Goal: Task Accomplishment & Management: Use online tool/utility

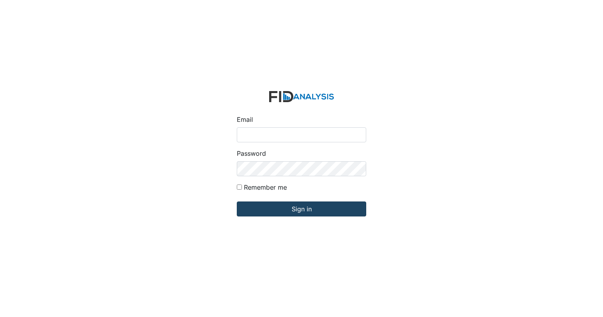
type input "[EMAIL_ADDRESS][DOMAIN_NAME]"
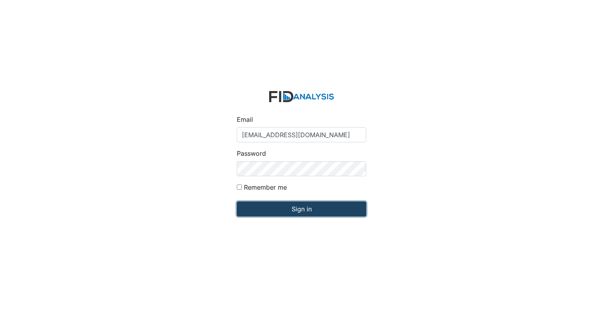
click at [304, 205] on input "Sign in" at bounding box center [301, 209] width 129 height 15
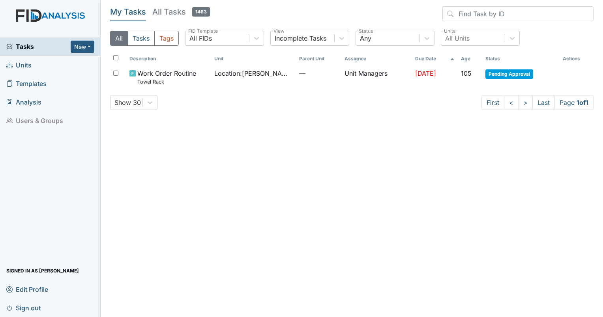
click at [22, 64] on span "Units" at bounding box center [18, 65] width 25 height 12
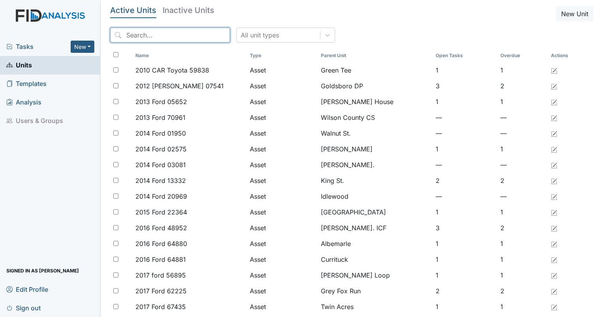
click at [142, 40] on input "search" at bounding box center [170, 35] width 120 height 15
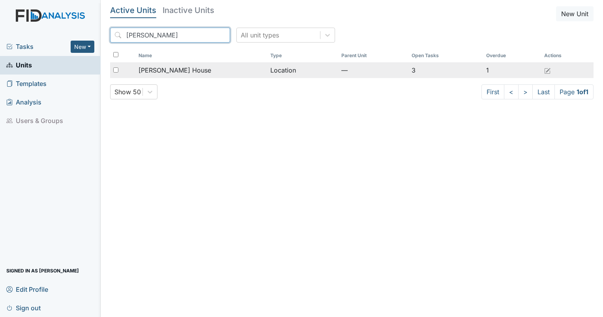
type input "scott"
click at [113, 69] on input "checkbox" at bounding box center [115, 69] width 5 height 5
checkbox input "true"
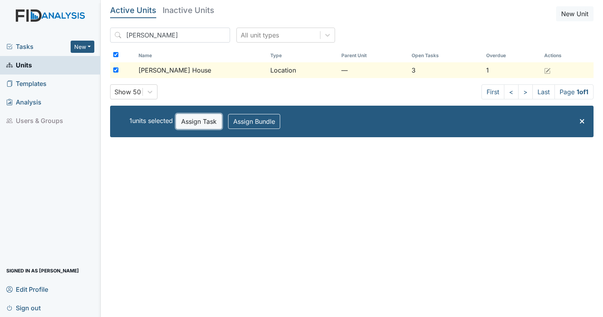
click at [203, 127] on button "Assign Task" at bounding box center [199, 121] width 46 height 15
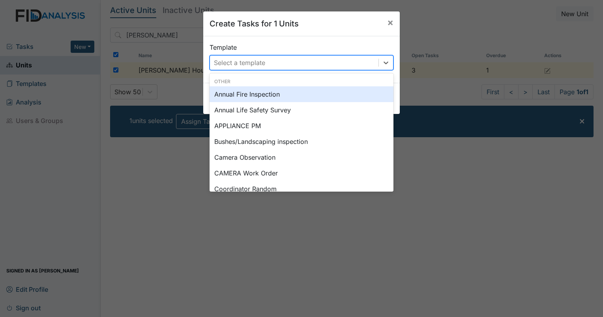
click at [273, 66] on div "Select a template" at bounding box center [294, 63] width 168 height 14
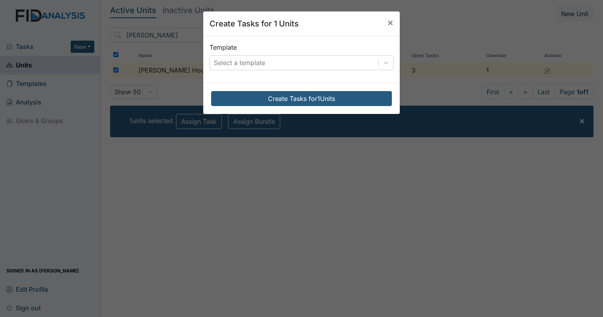
click at [391, 188] on div "Create Tasks for 1 Units × Template Select a template Create Tasks for 1 Units" at bounding box center [301, 158] width 603 height 317
click at [386, 62] on icon at bounding box center [386, 63] width 8 height 8
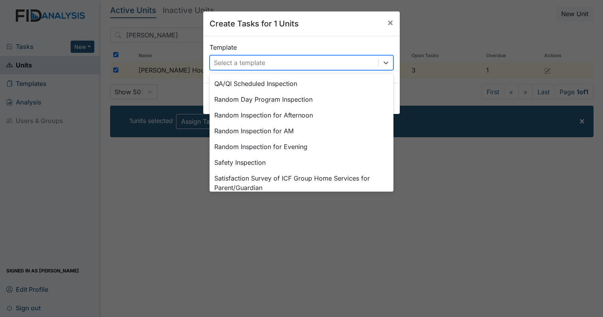
scroll to position [366, 0]
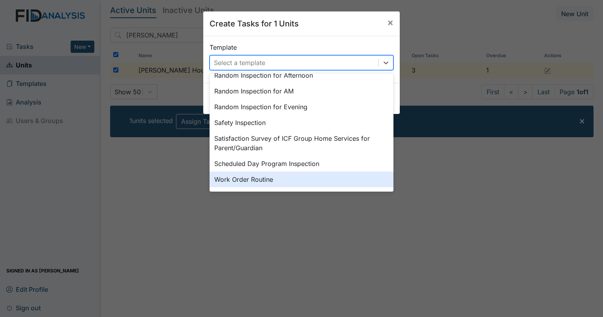
click at [302, 182] on div "Work Order Routine" at bounding box center [301, 180] width 184 height 16
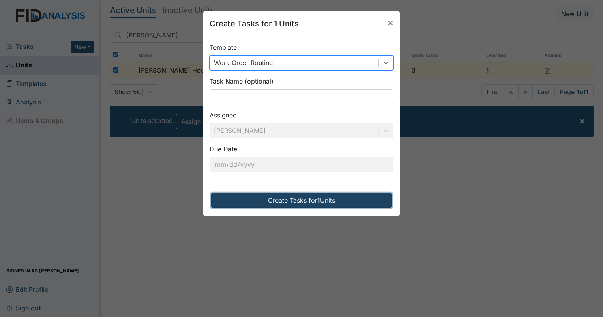
click at [246, 206] on button "Create Tasks for 1 Units" at bounding box center [301, 200] width 181 height 15
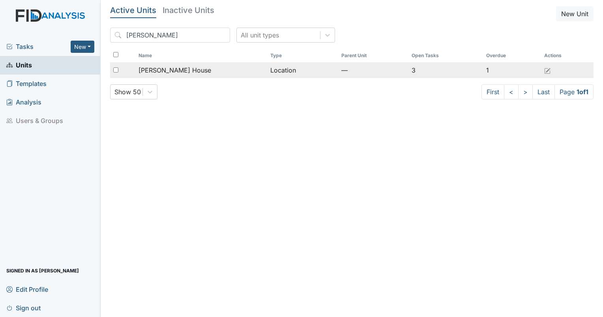
click at [181, 74] on div "[PERSON_NAME] House" at bounding box center [200, 69] width 125 height 9
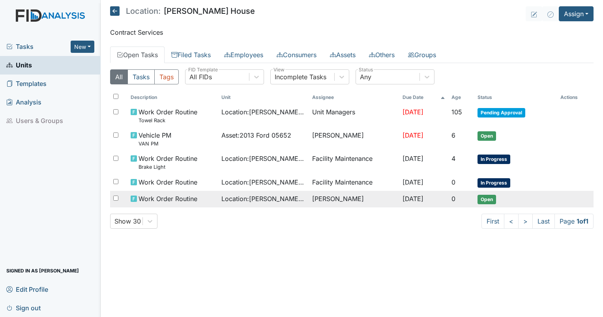
click at [492, 200] on span "Open" at bounding box center [486, 199] width 19 height 9
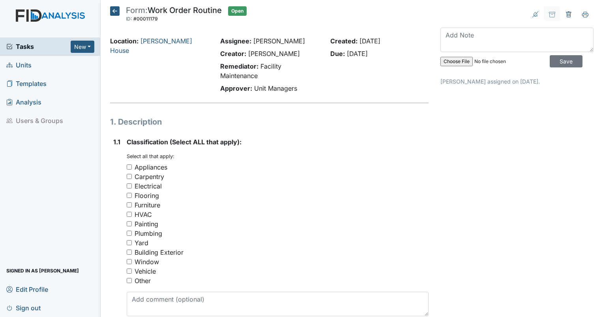
click at [129, 271] on input "Vehicle" at bounding box center [129, 271] width 5 height 5
checkbox input "true"
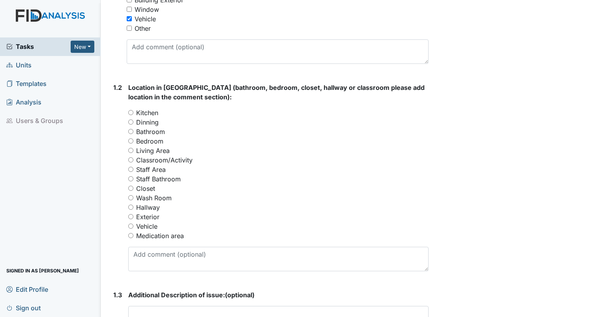
scroll to position [273, 0]
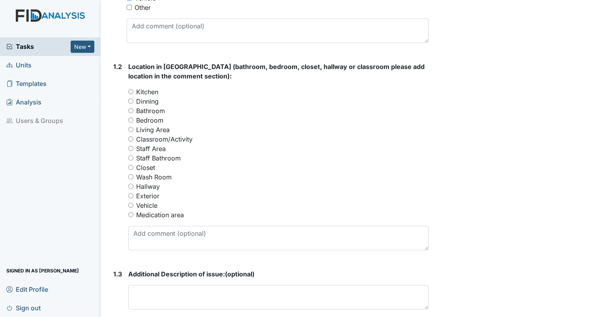
click at [155, 205] on label "Vehicle" at bounding box center [146, 205] width 21 height 9
click at [133, 205] on input "Vehicle" at bounding box center [130, 205] width 5 height 5
radio input "true"
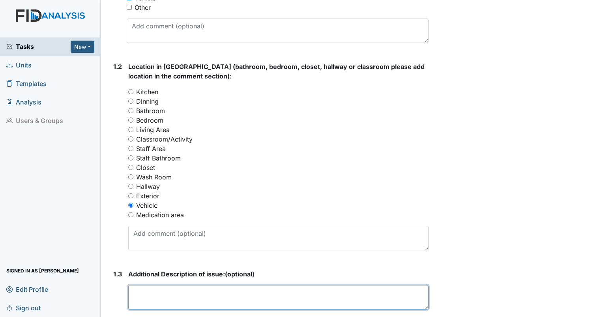
click at [170, 291] on textarea at bounding box center [278, 297] width 300 height 24
click at [197, 292] on textarea "Driver side window is motor to window went out. Unable to left window up." at bounding box center [278, 297] width 300 height 24
click at [211, 292] on textarea "Driver side window motor to window went out. Unable to left window up." at bounding box center [278, 297] width 300 height 24
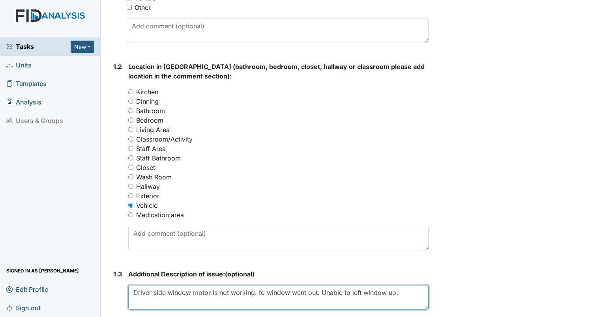
click at [320, 293] on textarea "Driver side window motor is not working. to window went out. Unable to left win…" at bounding box center [278, 297] width 300 height 24
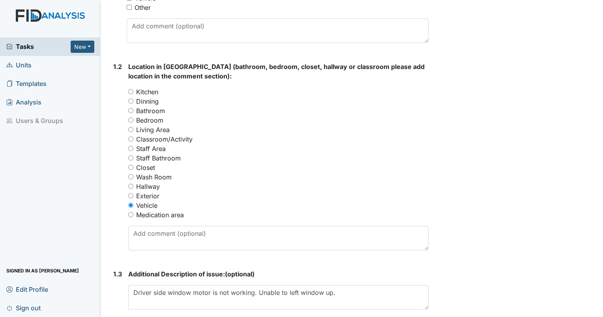
click at [439, 134] on div "Archive Task × Are you sure you want to archive this task? It will appear as in…" at bounding box center [516, 151] width 165 height 836
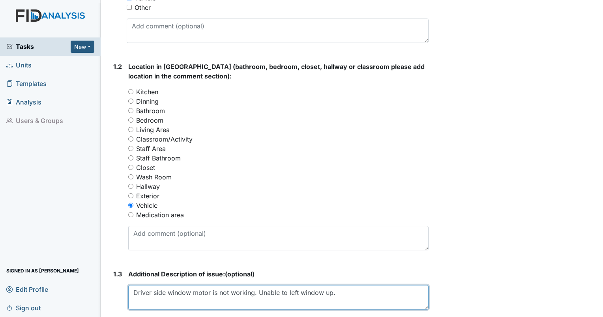
click at [293, 293] on textarea "Driver side window motor is not working. Unable to left window up." at bounding box center [278, 297] width 300 height 24
click at [292, 291] on textarea "Driver side window motor is not working. Unable to left window up." at bounding box center [278, 297] width 300 height 24
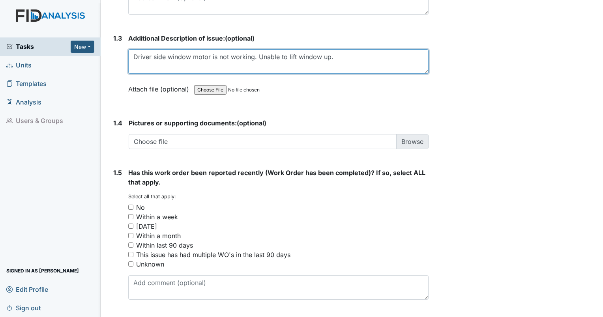
scroll to position [531, 0]
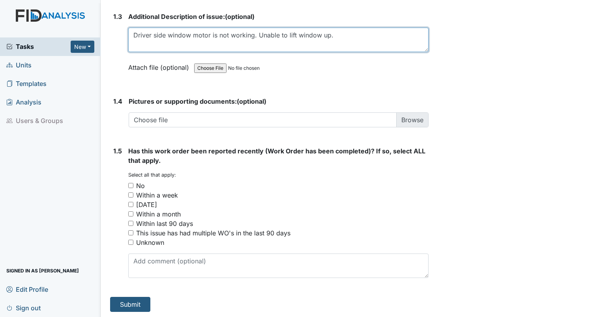
type textarea "Driver side window motor is not working. Unable to lift window up."
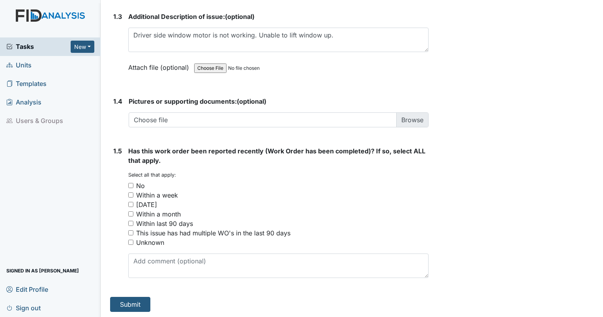
click at [132, 183] on input "No" at bounding box center [130, 185] width 5 height 5
checkbox input "true"
click at [122, 306] on button "Submit" at bounding box center [130, 304] width 40 height 15
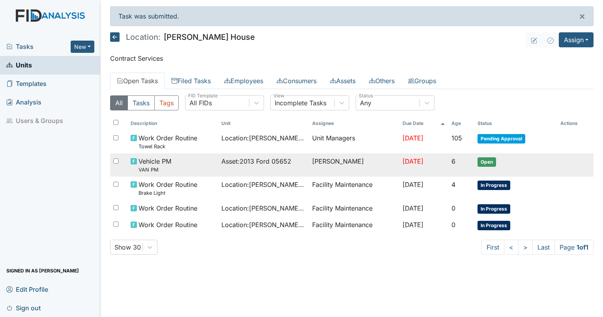
click at [494, 163] on span "Open" at bounding box center [486, 161] width 19 height 9
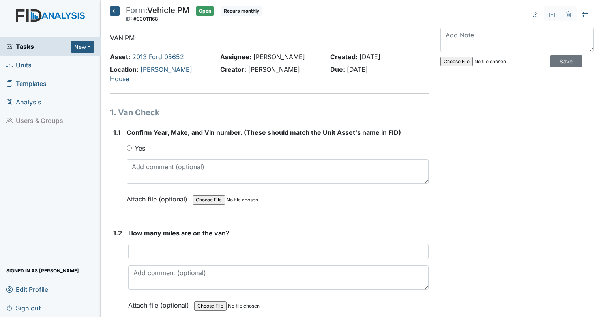
click at [117, 11] on icon at bounding box center [114, 10] width 9 height 9
